Goal: Find specific page/section: Find specific page/section

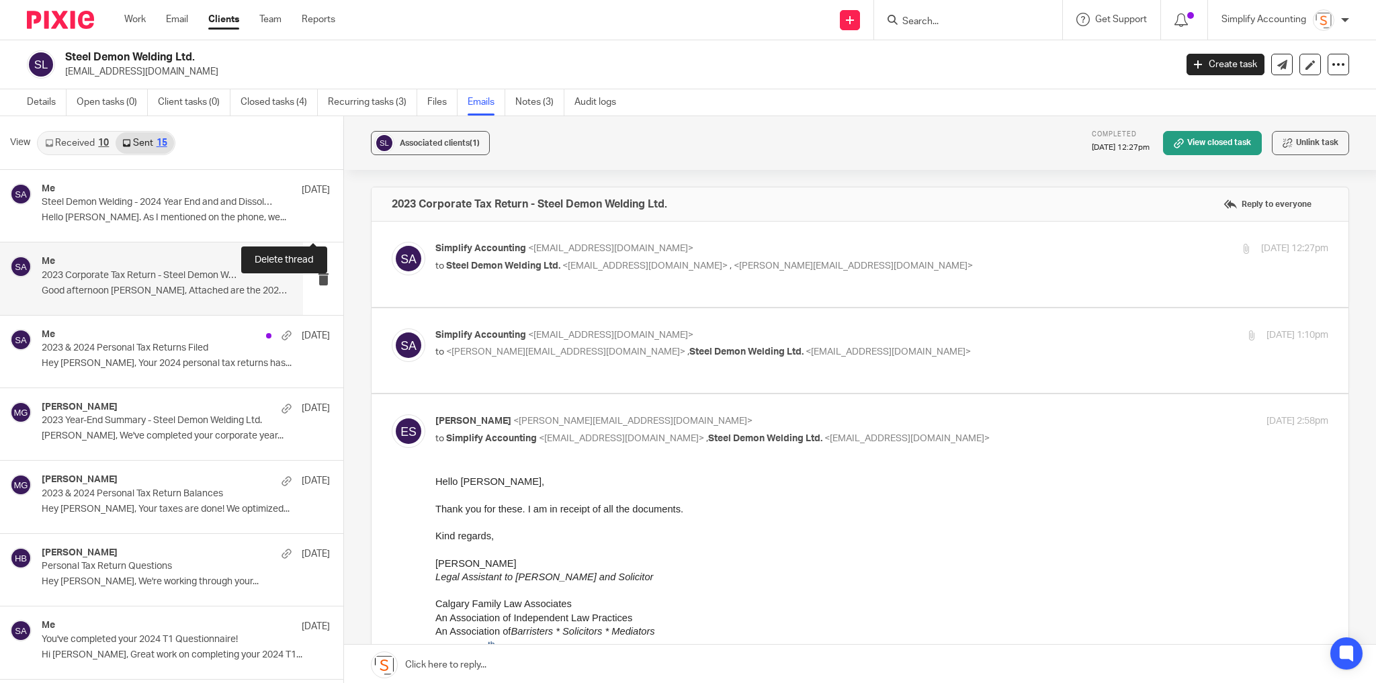
scroll to position [1, 0]
click at [944, 14] on form at bounding box center [972, 19] width 143 height 17
click at [946, 29] on div at bounding box center [968, 20] width 188 height 40
click at [944, 24] on input "Search" at bounding box center [961, 22] width 121 height 12
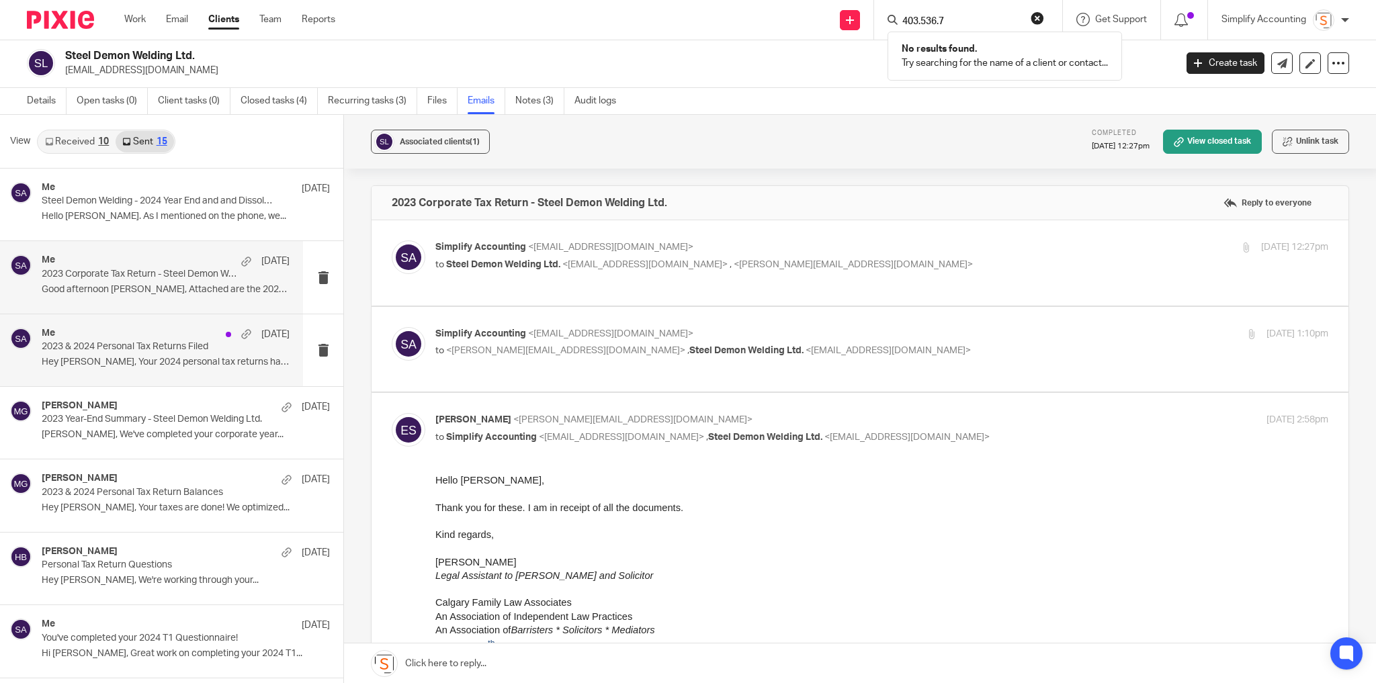
type input "403.536.7"
click at [984, 22] on input "403.536.7" at bounding box center [961, 22] width 121 height 12
drag, startPoint x: 880, startPoint y: 21, endPoint x: 871, endPoint y: 21, distance: 8.7
click at [871, 21] on div "Send new email Create task Add client Request signature 403.536.7 No results fo…" at bounding box center [865, 20] width 1020 height 40
type input "587.442.5698"
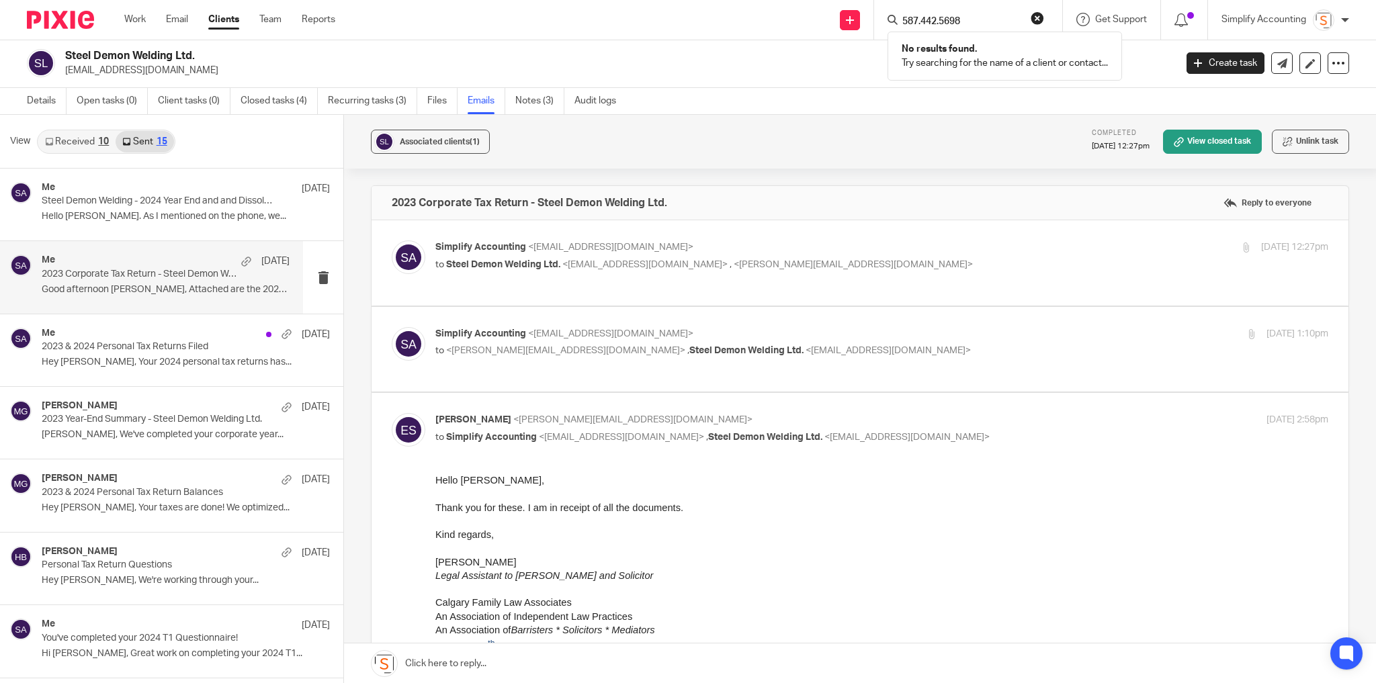
click at [1041, 10] on div "587.442.5698 No results found. Try searching for the name of a client or contac…" at bounding box center [968, 20] width 188 height 40
click at [1041, 15] on button "reset" at bounding box center [1036, 17] width 13 height 13
